Goal: Task Accomplishment & Management: Use online tool/utility

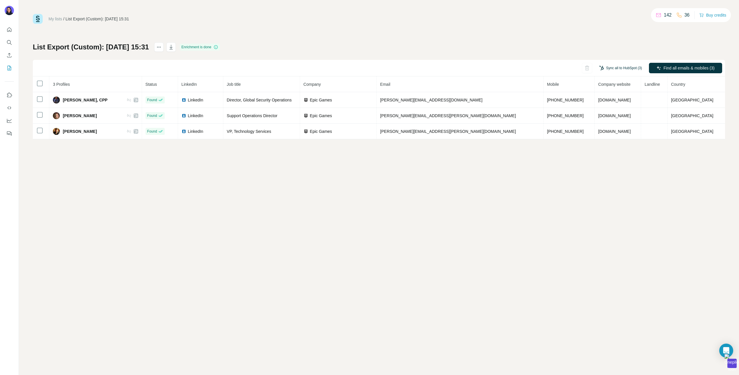
click at [612, 67] on button "Sync all to HubSpot (3)" at bounding box center [620, 68] width 51 height 9
click at [606, 110] on button "Sync all to HubSpot" at bounding box center [611, 112] width 65 height 12
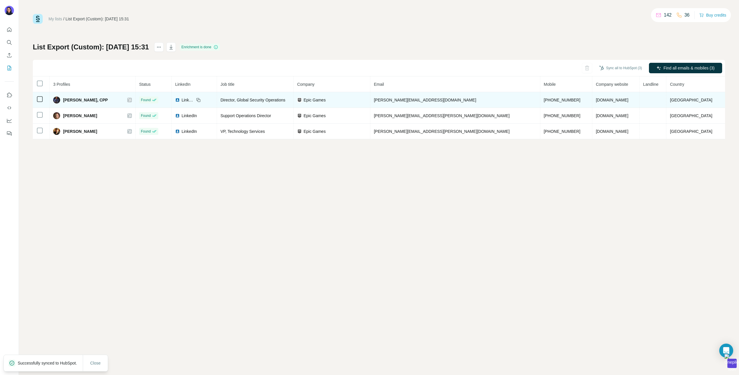
click at [131, 100] on icon at bounding box center [129, 100] width 3 height 5
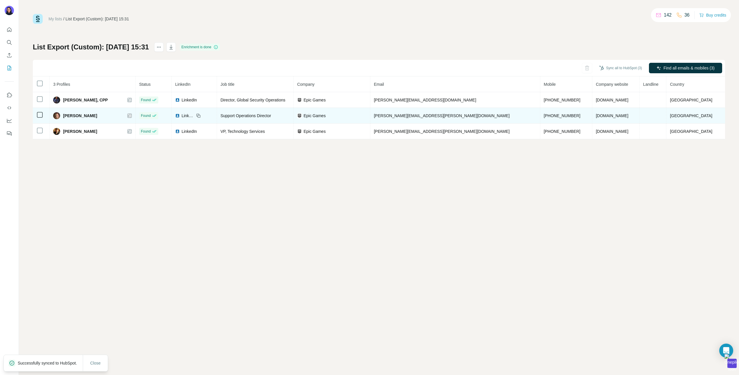
click at [131, 115] on icon at bounding box center [129, 115] width 3 height 5
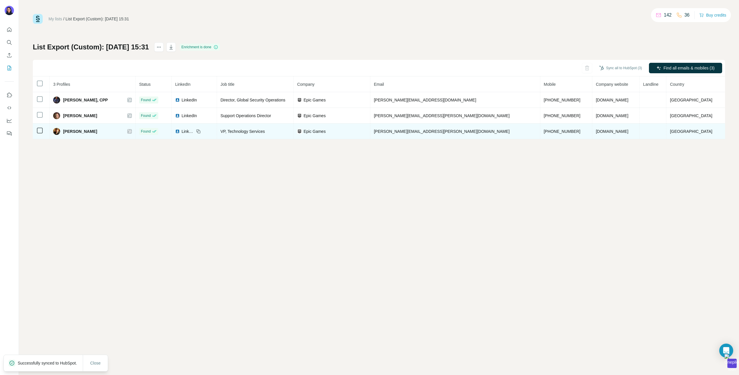
click at [131, 133] on icon at bounding box center [129, 131] width 3 height 5
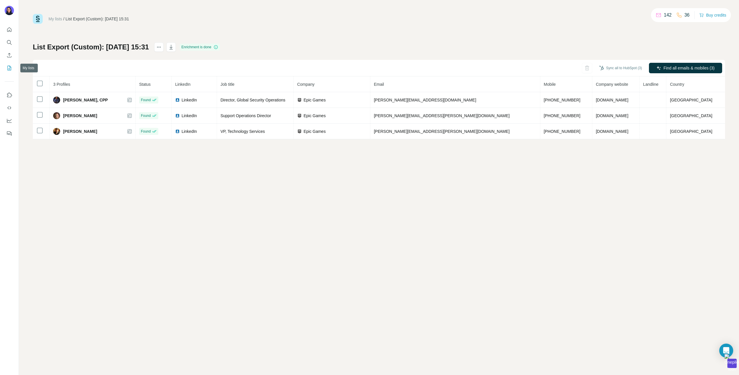
click at [8, 70] on icon "My lists" at bounding box center [9, 68] width 6 height 6
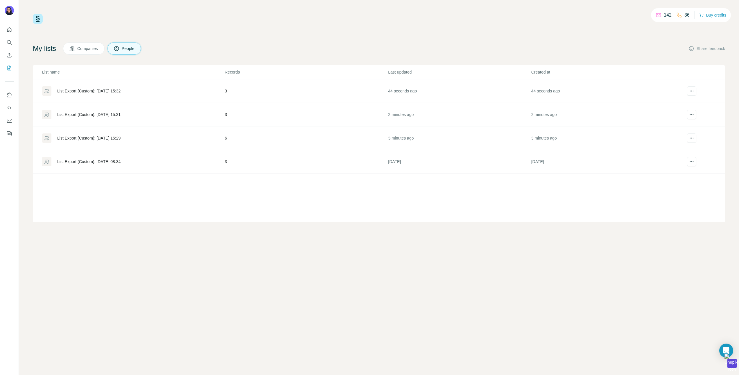
click at [83, 136] on div "List Export (Custom): [DATE] 15:29" at bounding box center [88, 138] width 63 height 6
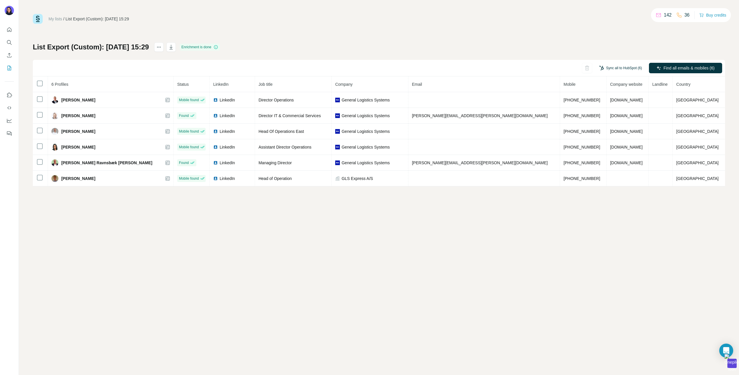
click at [595, 65] on button "Sync all to HubSpot (6)" at bounding box center [620, 68] width 51 height 9
click at [607, 67] on button "Sync all to HubSpot (6)" at bounding box center [620, 68] width 51 height 9
click at [605, 111] on button "Sync all to HubSpot" at bounding box center [611, 112] width 65 height 12
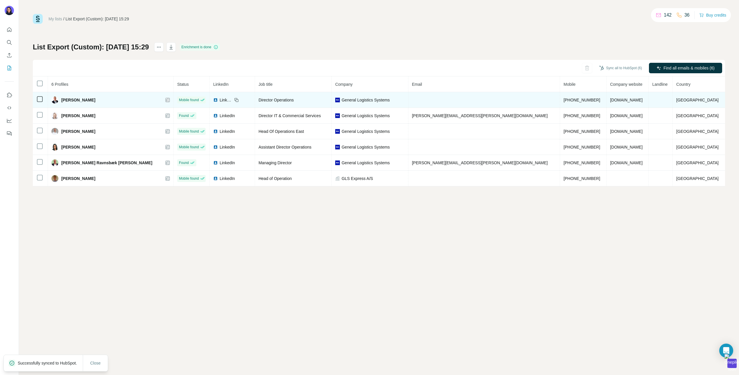
click at [169, 100] on icon at bounding box center [167, 99] width 3 height 3
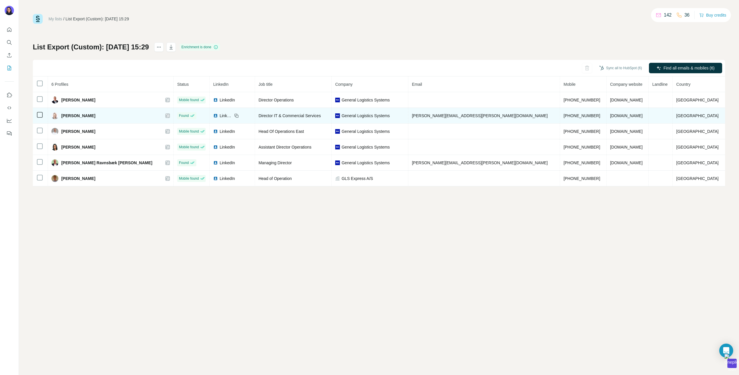
click at [169, 116] on icon at bounding box center [167, 115] width 3 height 3
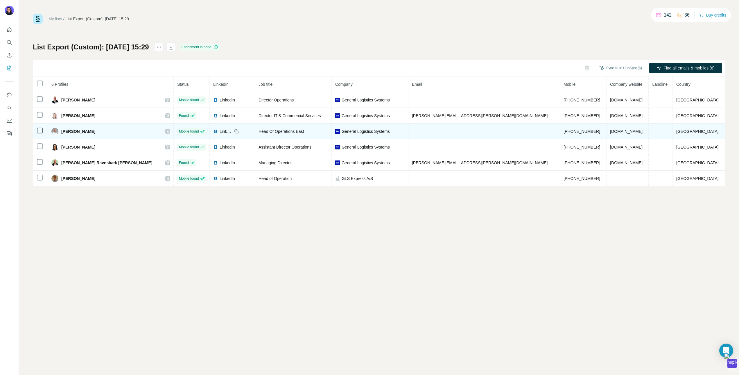
click at [169, 132] on icon at bounding box center [167, 131] width 3 height 5
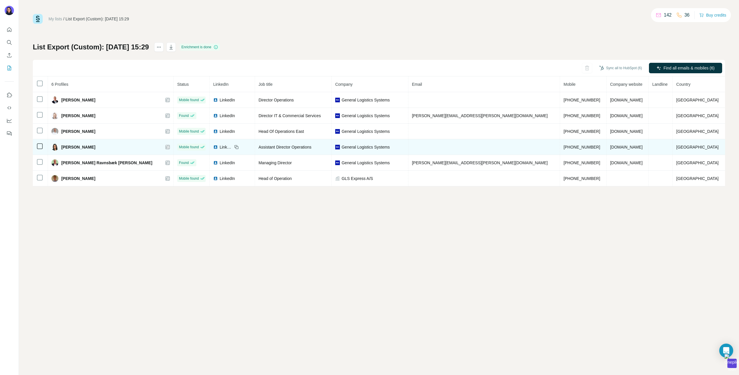
click at [169, 147] on icon at bounding box center [167, 146] width 3 height 3
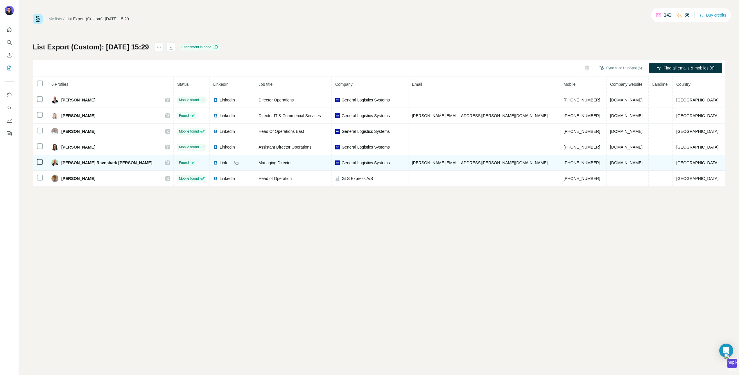
click at [169, 165] on icon at bounding box center [167, 162] width 3 height 5
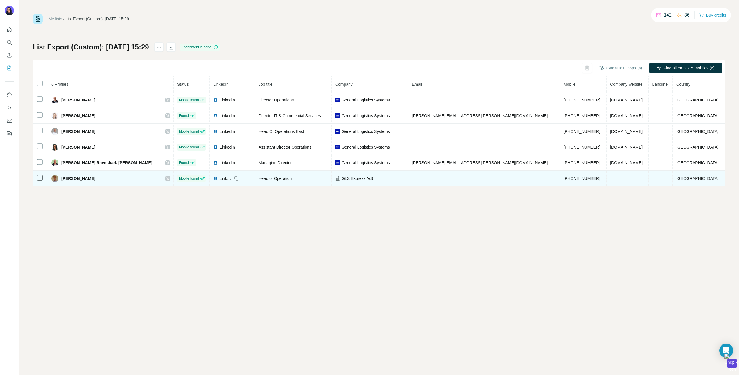
click at [169, 179] on icon at bounding box center [167, 178] width 3 height 3
